Goal: Find specific page/section: Find specific page/section

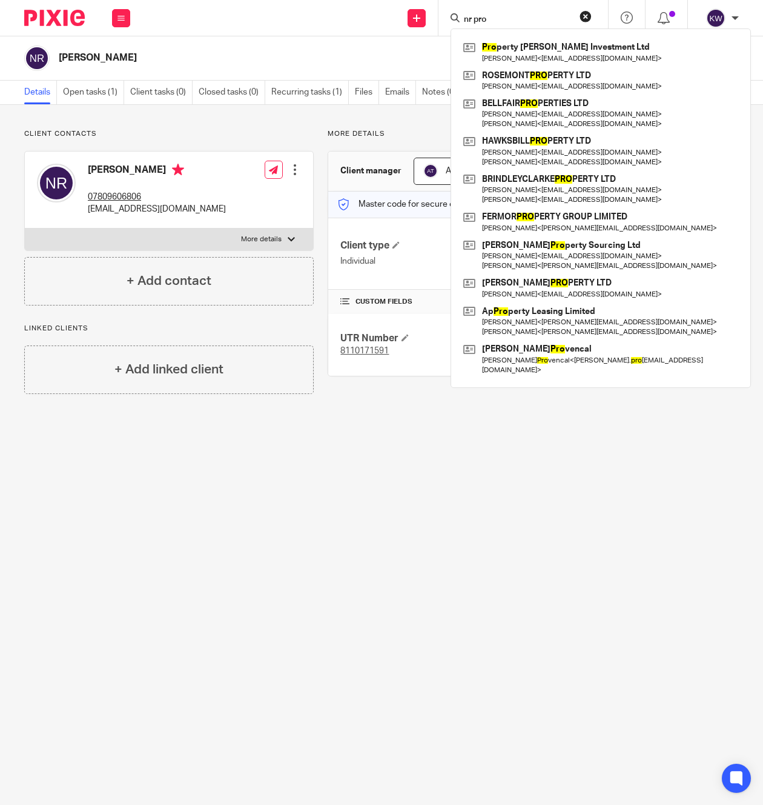
click at [519, 25] on div "nr pro Pro perty Webb Investment Ltd Francis Webb < francispropertywebb@gmail.c…" at bounding box center [524, 18] width 170 height 36
click at [513, 19] on input "nr pro" at bounding box center [517, 20] width 109 height 11
click at [482, 16] on input "nr pro" at bounding box center [517, 20] width 109 height 11
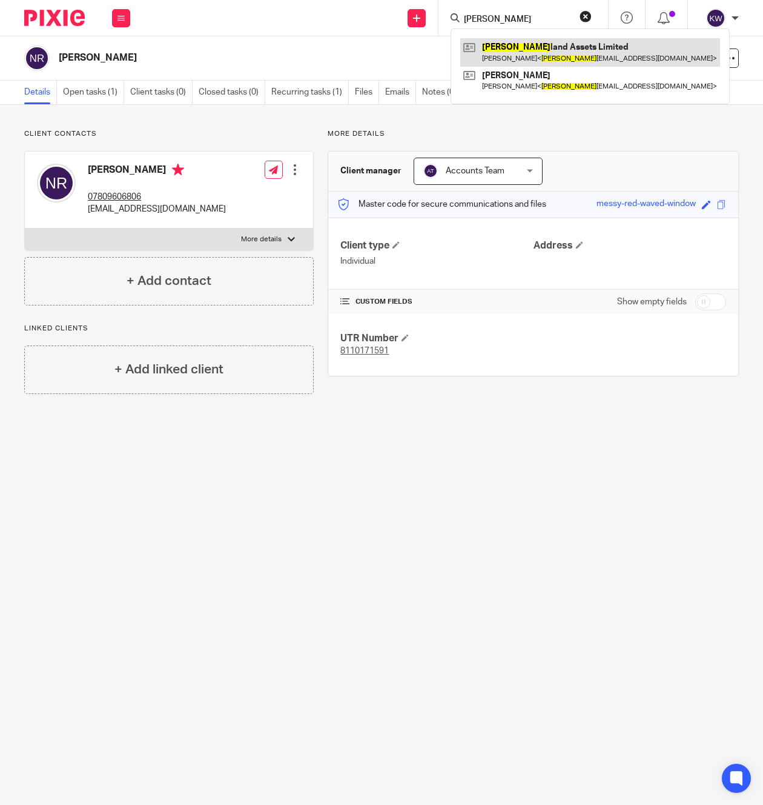
type input "[PERSON_NAME]"
click at [479, 48] on link at bounding box center [590, 52] width 260 height 28
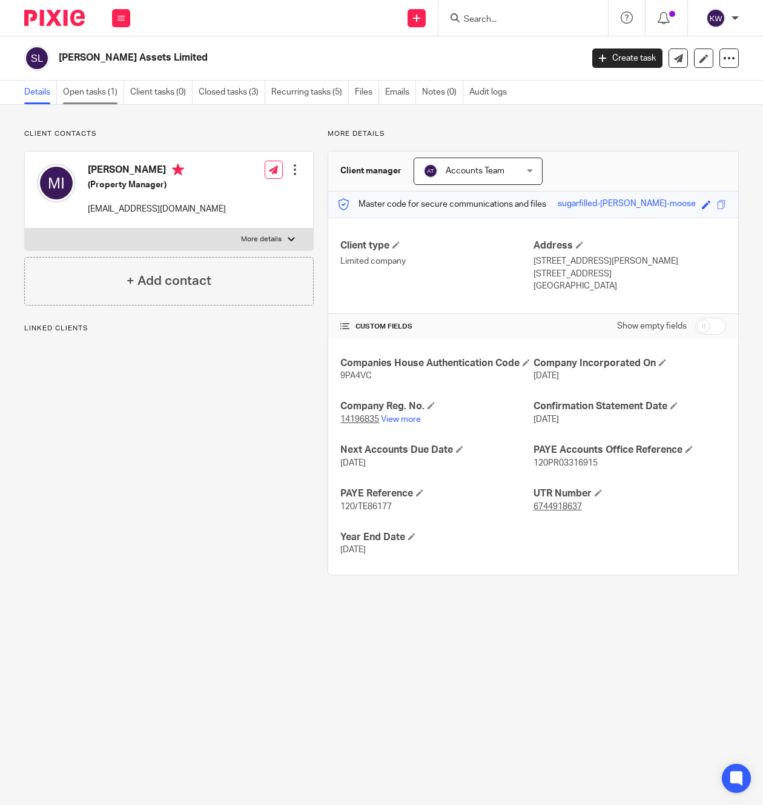
click at [98, 93] on link "Open tasks (1)" at bounding box center [93, 93] width 61 height 24
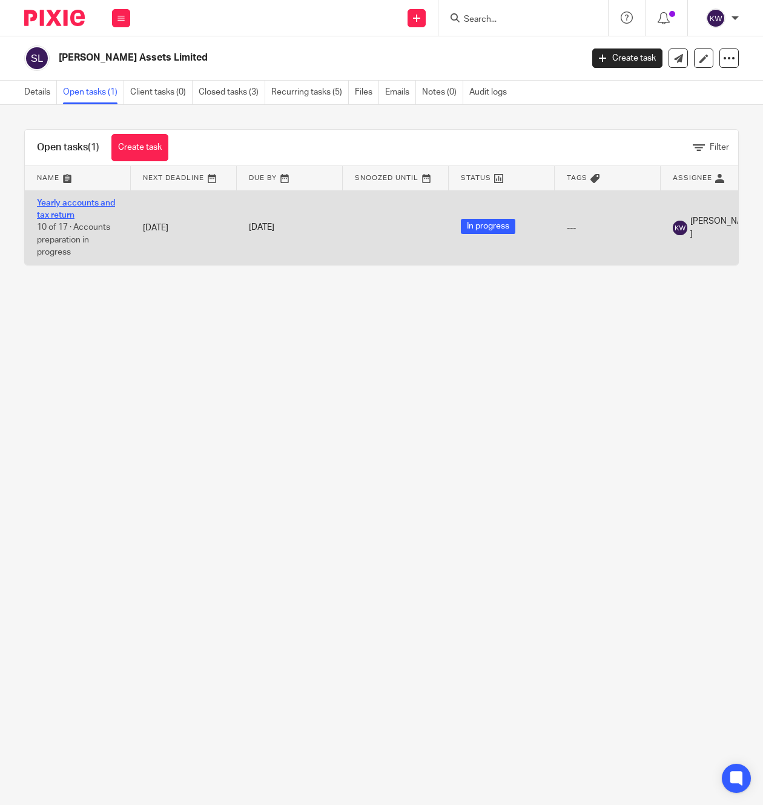
click at [64, 199] on link "Yearly accounts and tax return" at bounding box center [76, 209] width 78 height 21
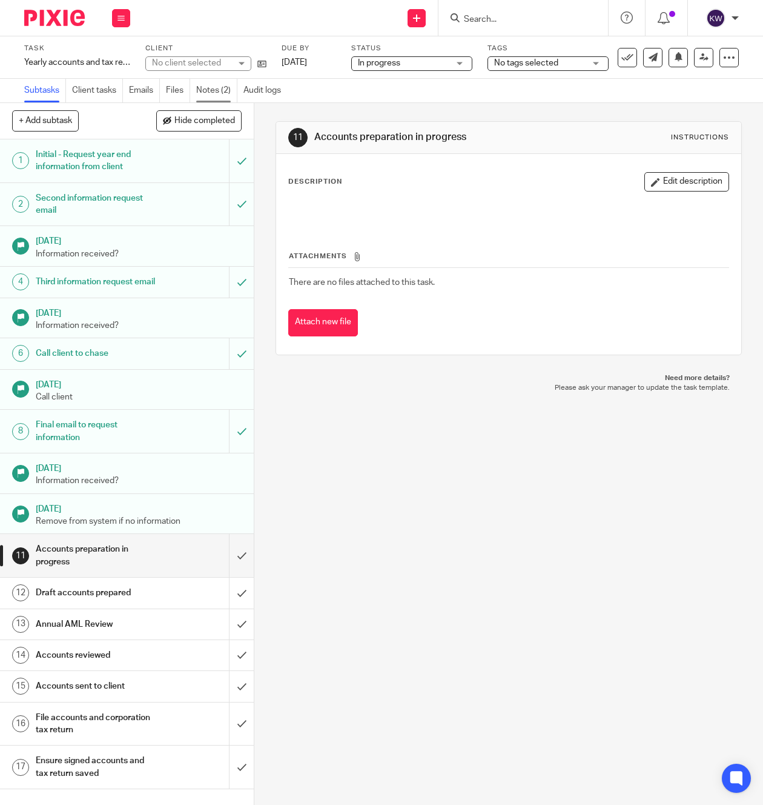
click at [222, 89] on link "Notes (2)" at bounding box center [216, 91] width 41 height 24
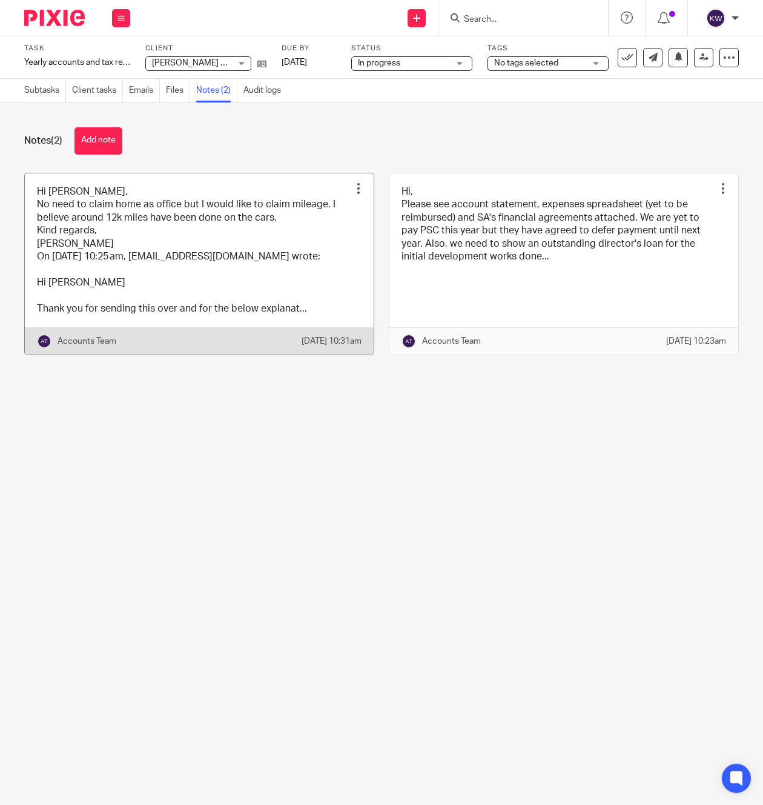
click at [242, 288] on link at bounding box center [199, 263] width 349 height 181
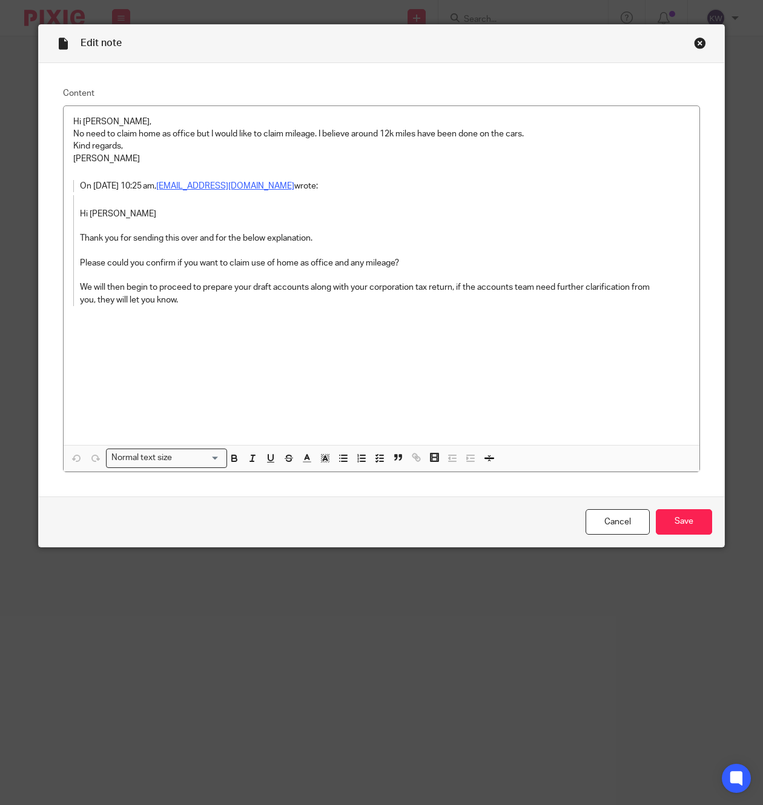
click at [700, 41] on div "Close this dialog window" at bounding box center [700, 43] width 12 height 12
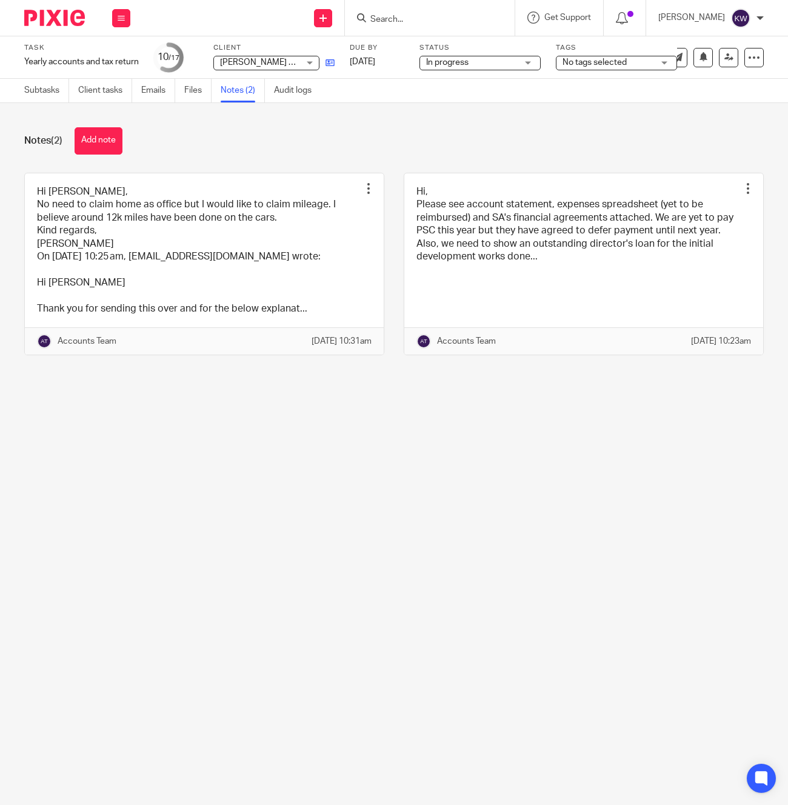
click at [331, 62] on icon at bounding box center [329, 62] width 9 height 9
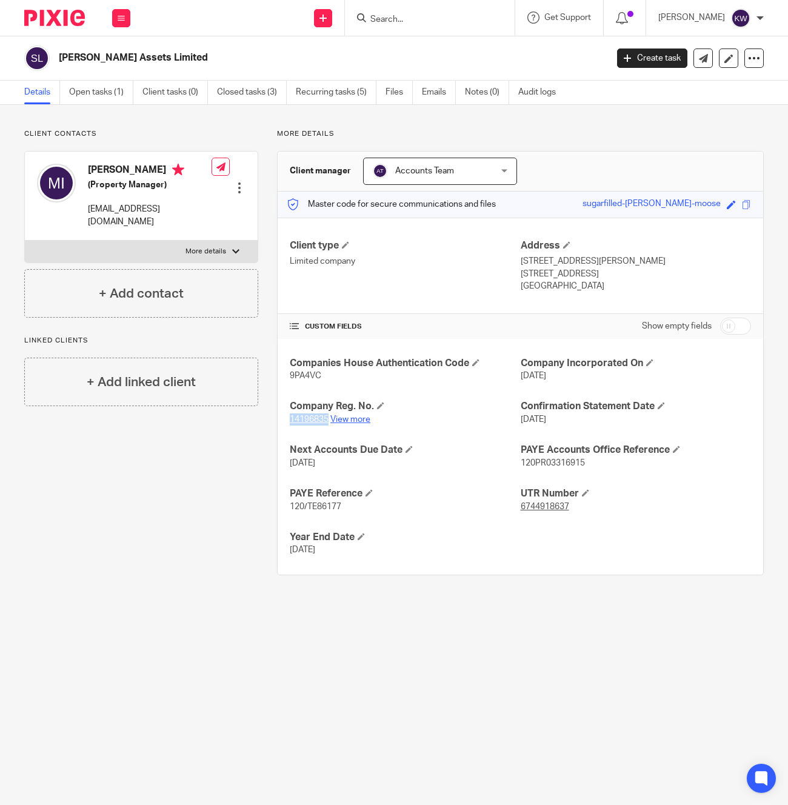
click at [353, 417] on link "View more" at bounding box center [350, 419] width 40 height 8
click at [356, 416] on link "View more" at bounding box center [350, 419] width 40 height 8
click at [311, 373] on span "9PA4VC" at bounding box center [306, 375] width 32 height 8
copy span "9PA4VC"
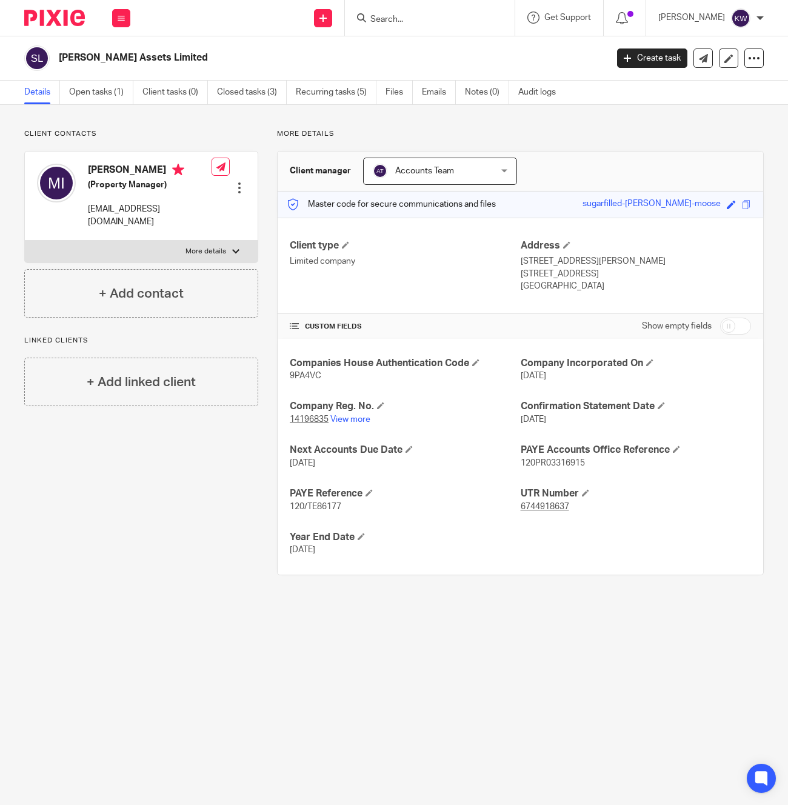
click at [127, 173] on h4 "[PERSON_NAME]" at bounding box center [150, 171] width 124 height 15
copy h4 "[PERSON_NAME]"
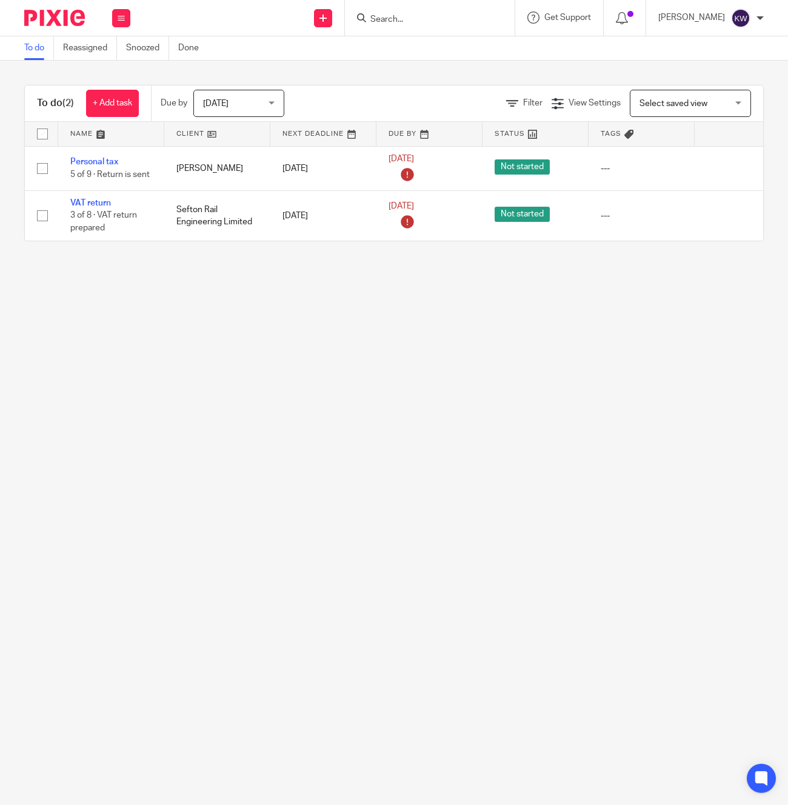
click at [478, 19] on input "Search" at bounding box center [423, 20] width 109 height 11
click at [476, 21] on input "Search" at bounding box center [423, 20] width 109 height 11
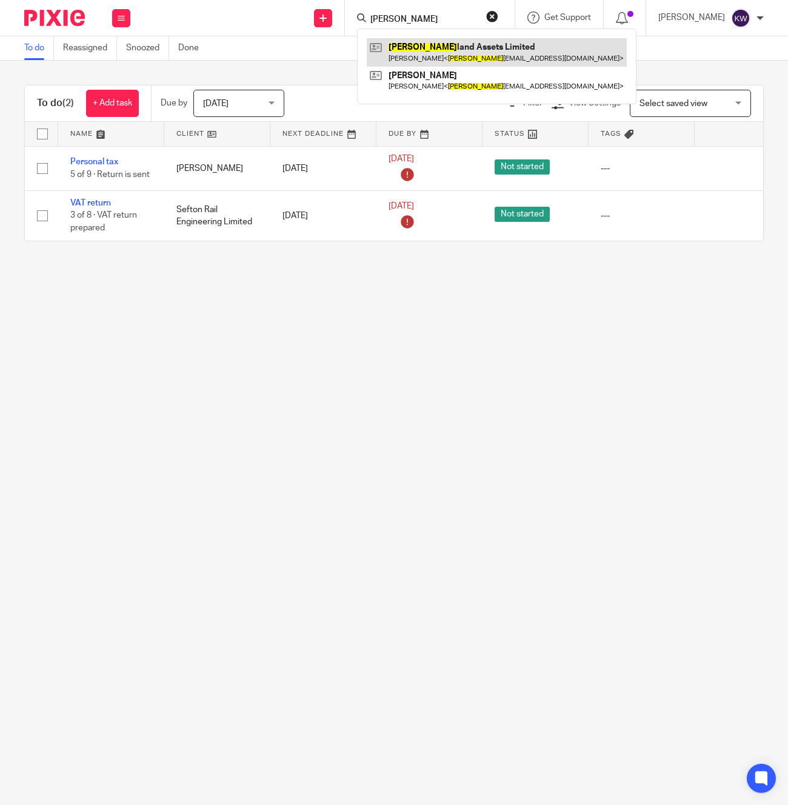
type input "[PERSON_NAME]"
click at [496, 58] on link at bounding box center [497, 52] width 260 height 28
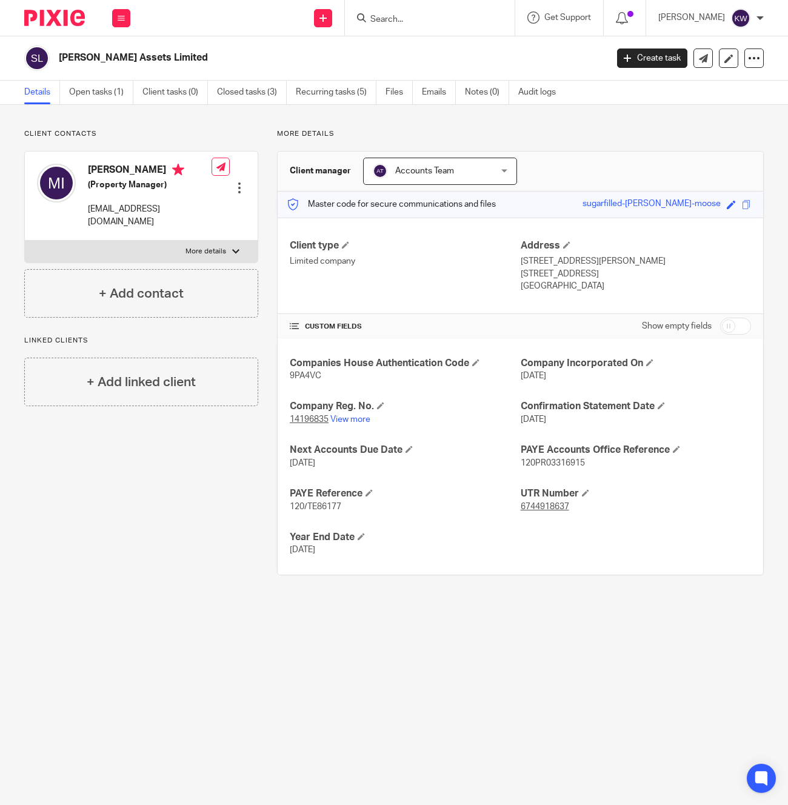
click at [141, 170] on h4 "Mohammad Husayn Issa" at bounding box center [150, 171] width 124 height 15
click at [141, 170] on h4 "[PERSON_NAME]" at bounding box center [150, 171] width 124 height 15
copy h4 "[PERSON_NAME]"
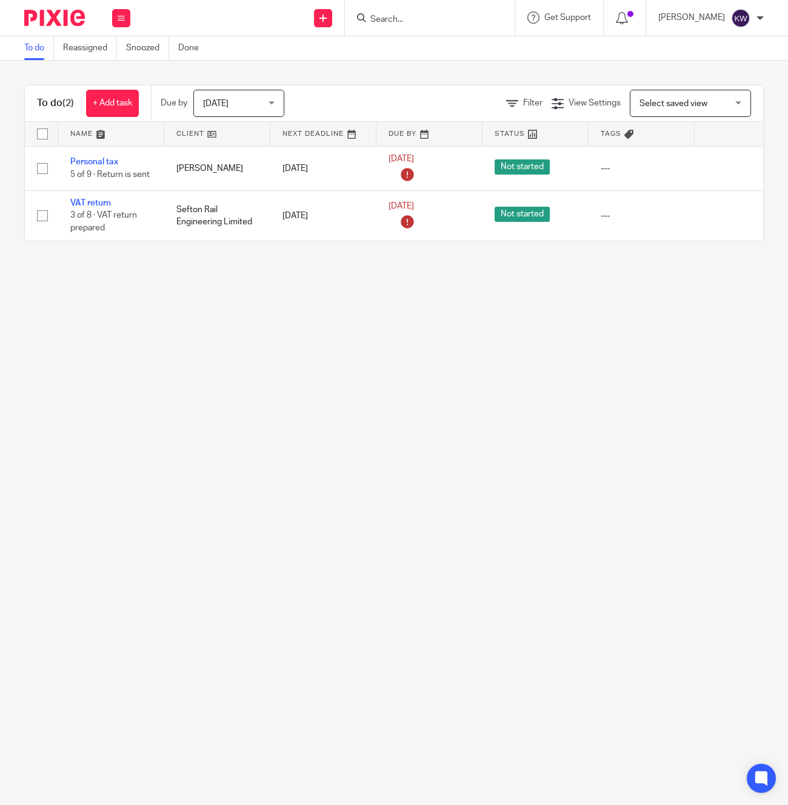
click at [426, 17] on input "Search" at bounding box center [423, 20] width 109 height 11
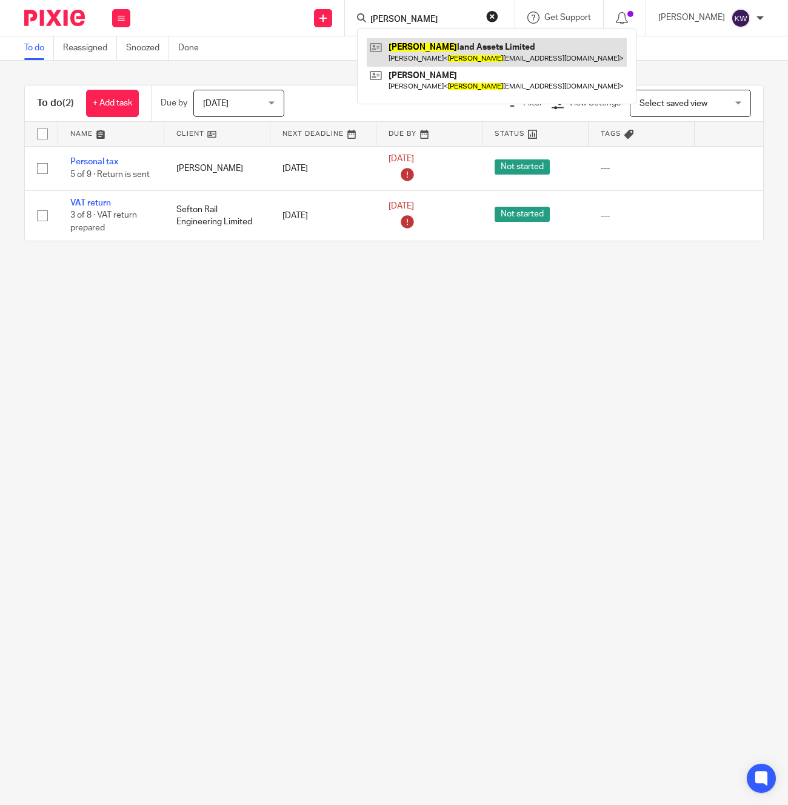
type input "suther"
click at [436, 43] on link at bounding box center [497, 52] width 260 height 28
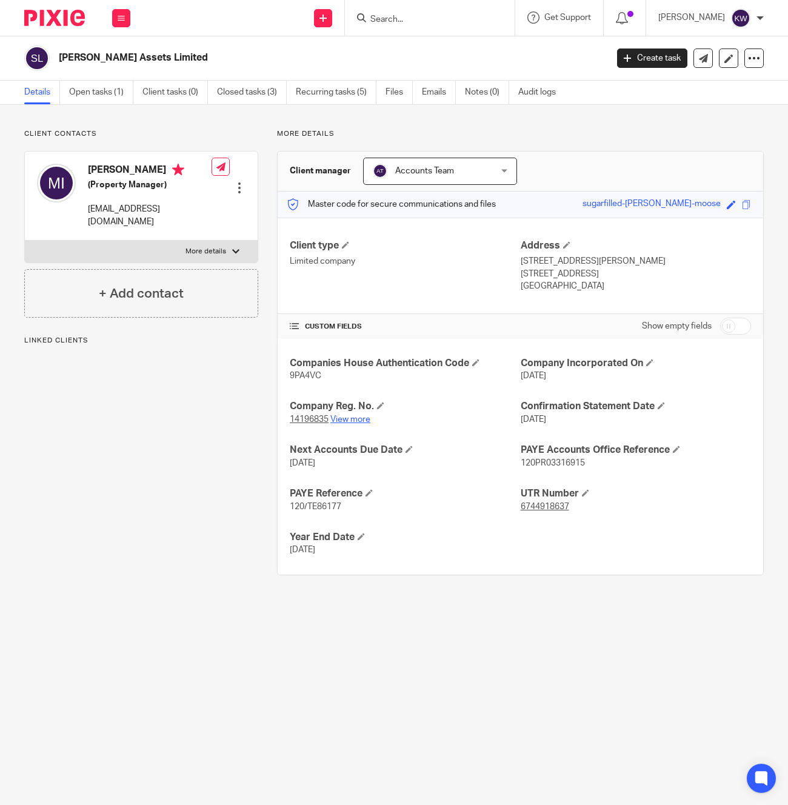
click at [352, 416] on div "Company Reg. No. 14196835 View more" at bounding box center [405, 412] width 230 height 25
click at [352, 417] on link "View more" at bounding box center [350, 419] width 40 height 8
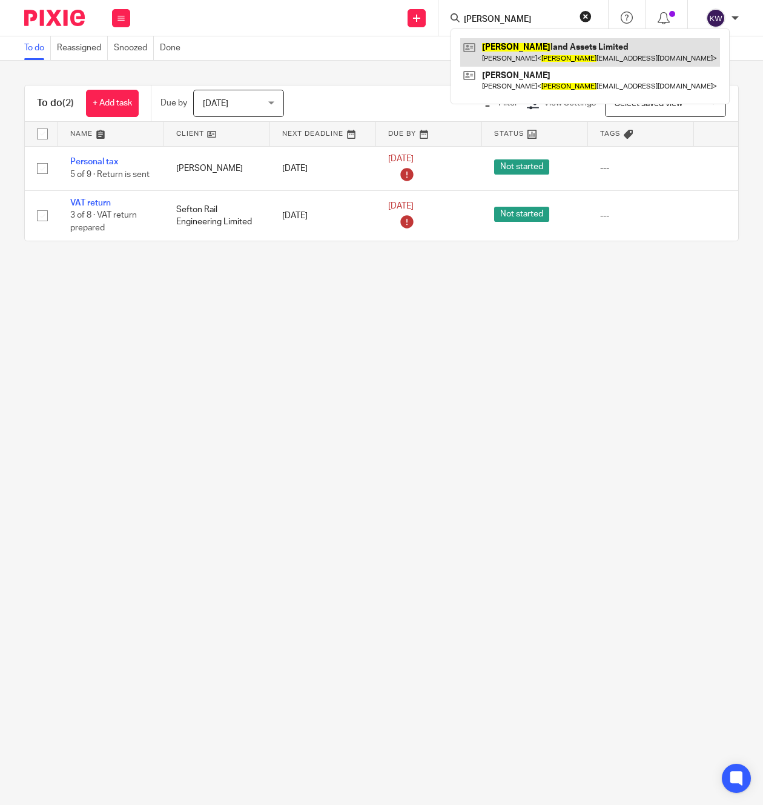
type input "[PERSON_NAME]"
click at [511, 45] on link at bounding box center [590, 52] width 260 height 28
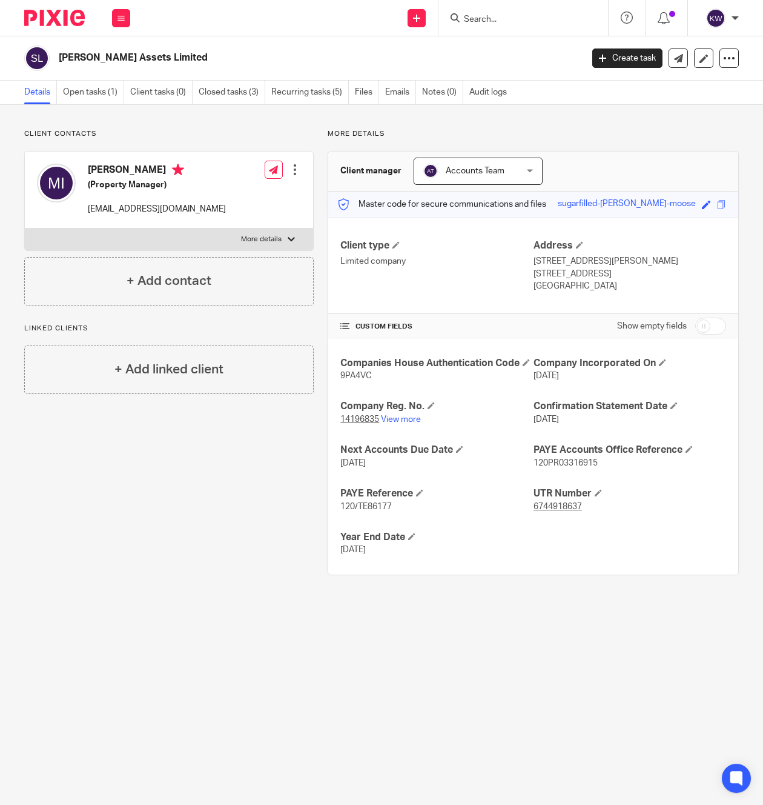
click at [109, 57] on h2 "[PERSON_NAME] Assets Limited" at bounding box center [265, 57] width 413 height 13
click at [491, 16] on input "Search" at bounding box center [517, 20] width 109 height 11
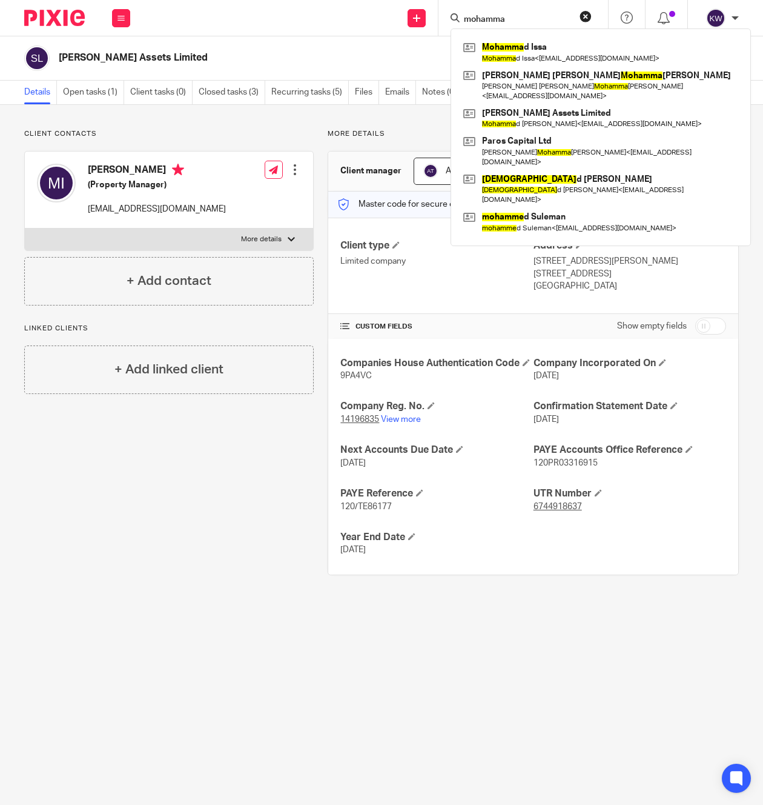
type input "mohamma"
